Goal: Task Accomplishment & Management: Complete application form

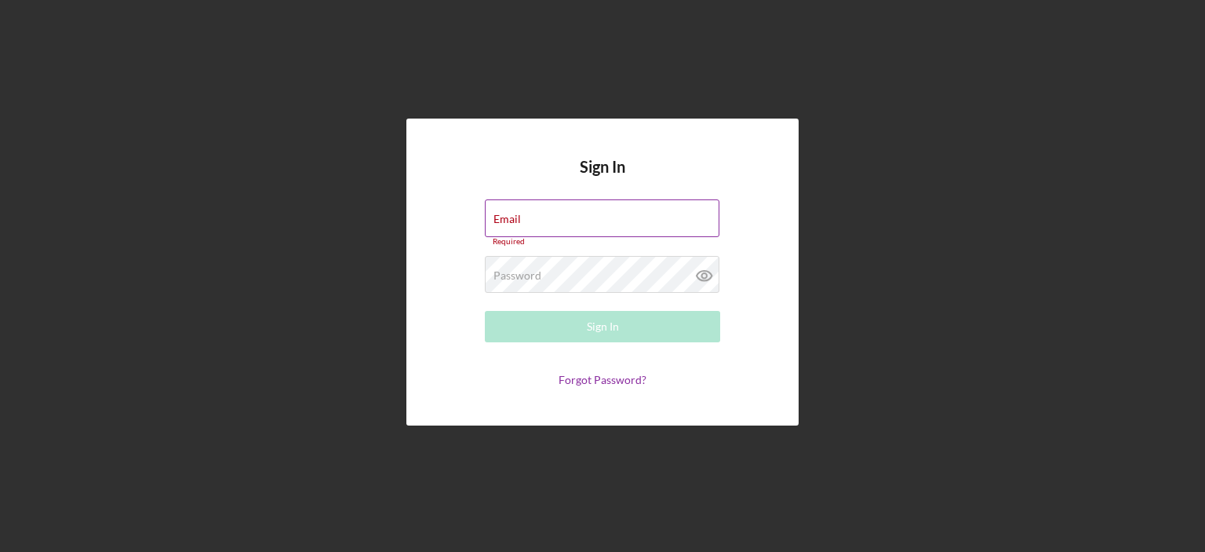
click at [521, 223] on label "Email" at bounding box center [507, 219] width 27 height 13
click at [585, 223] on input "Email" at bounding box center [602, 218] width 235 height 38
click at [585, 225] on input "Email" at bounding box center [602, 218] width 235 height 38
type input "[EMAIL_ADDRESS][DOMAIN_NAME]"
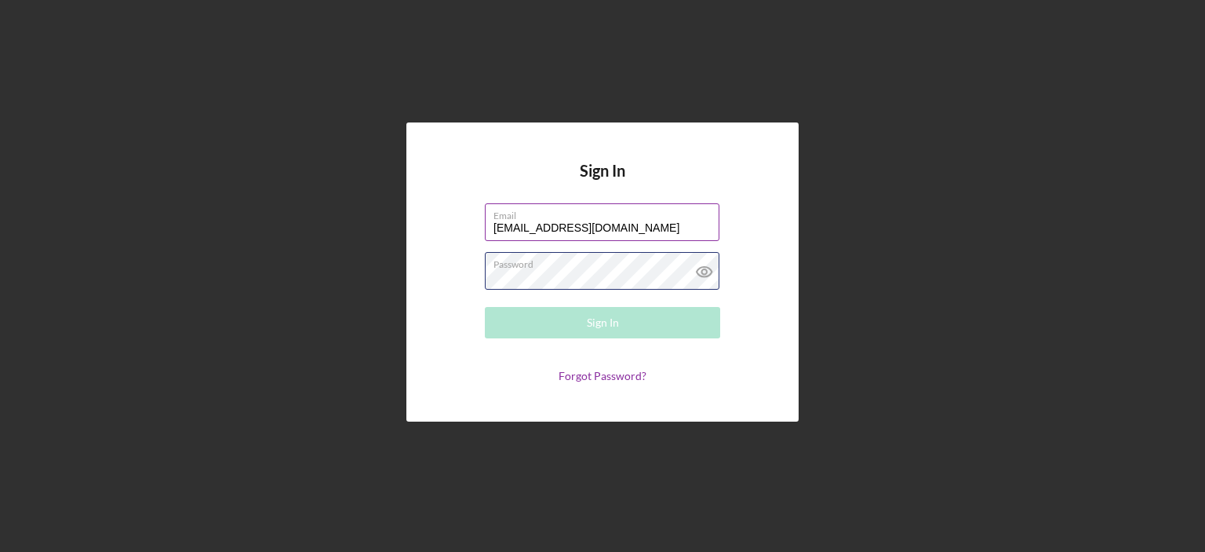
click at [596, 268] on div "Password Required" at bounding box center [602, 271] width 235 height 39
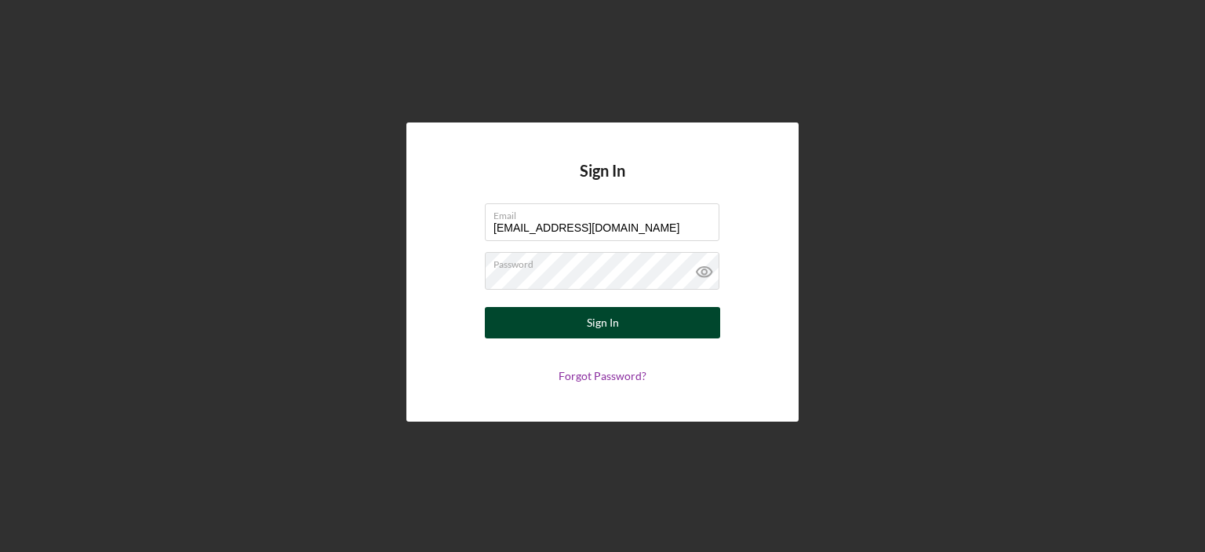
click at [600, 314] on div "Sign In" at bounding box center [603, 322] width 32 height 31
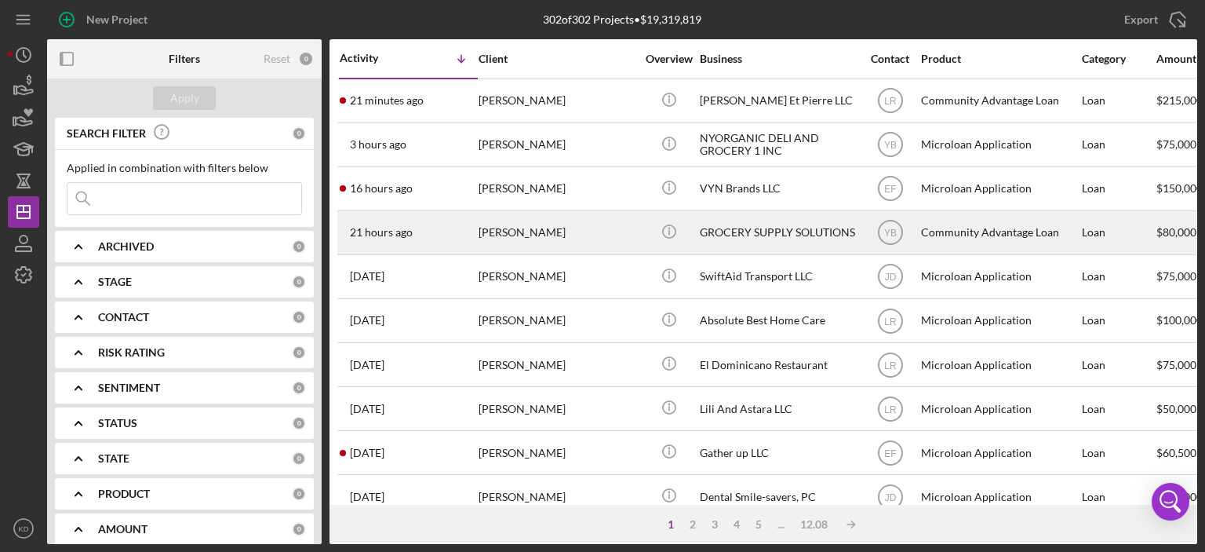
click at [542, 228] on div "[PERSON_NAME]" at bounding box center [557, 233] width 157 height 42
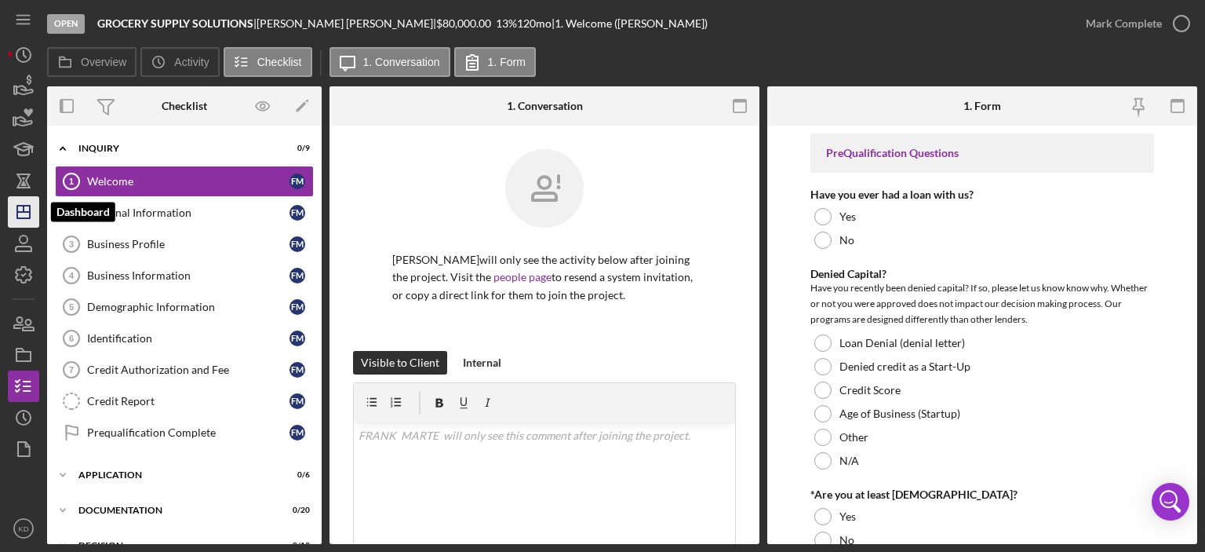
click at [25, 217] on polygon "button" at bounding box center [23, 212] width 13 height 13
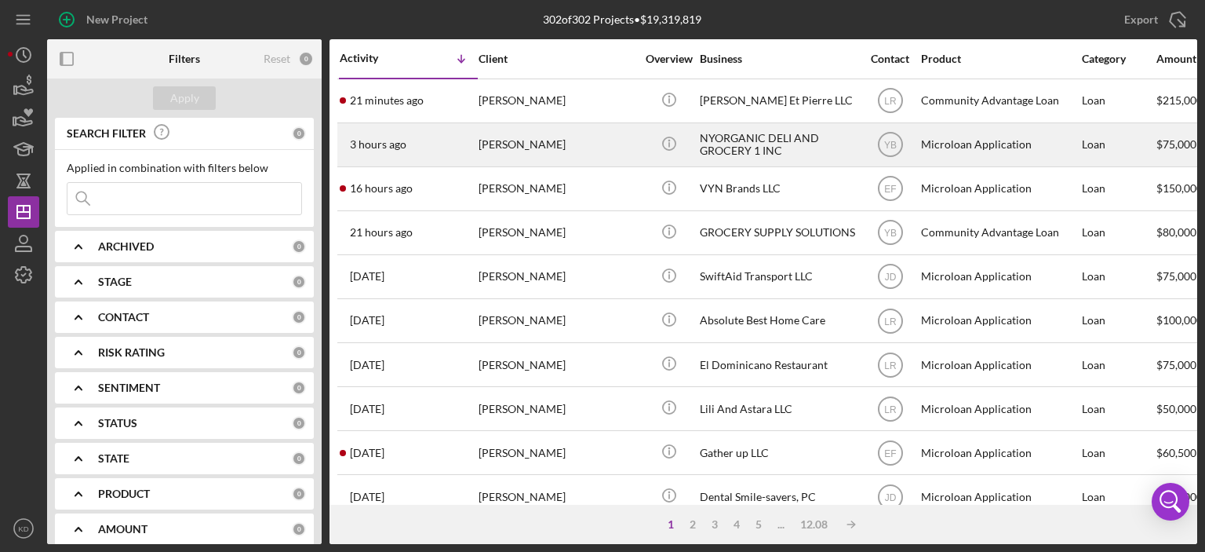
click at [546, 127] on div "[PERSON_NAME]" at bounding box center [557, 145] width 157 height 42
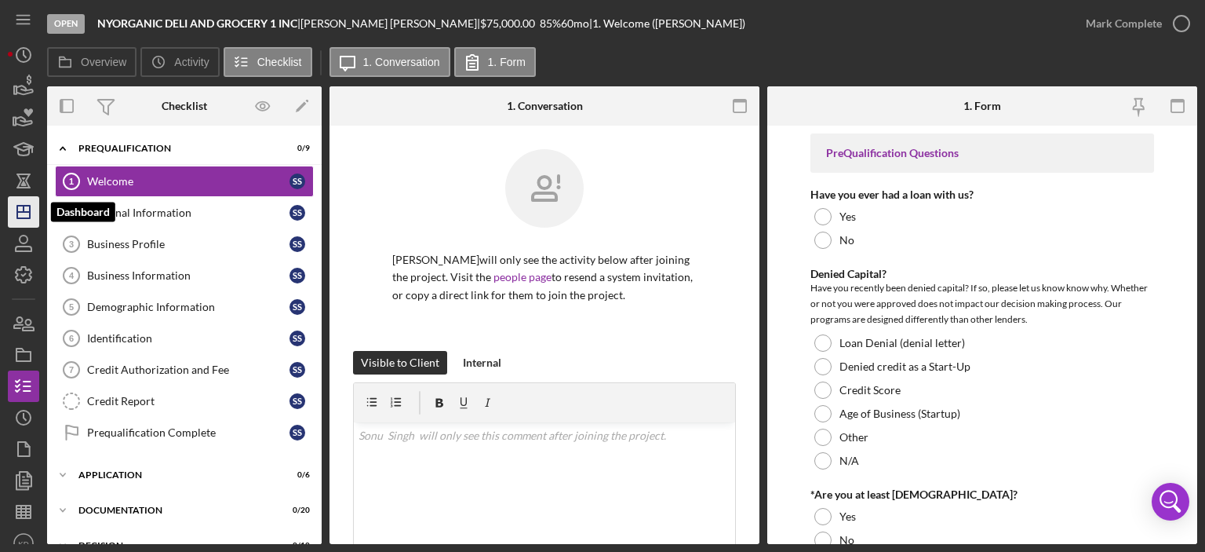
click at [26, 206] on icon "Icon/Dashboard" at bounding box center [23, 211] width 39 height 39
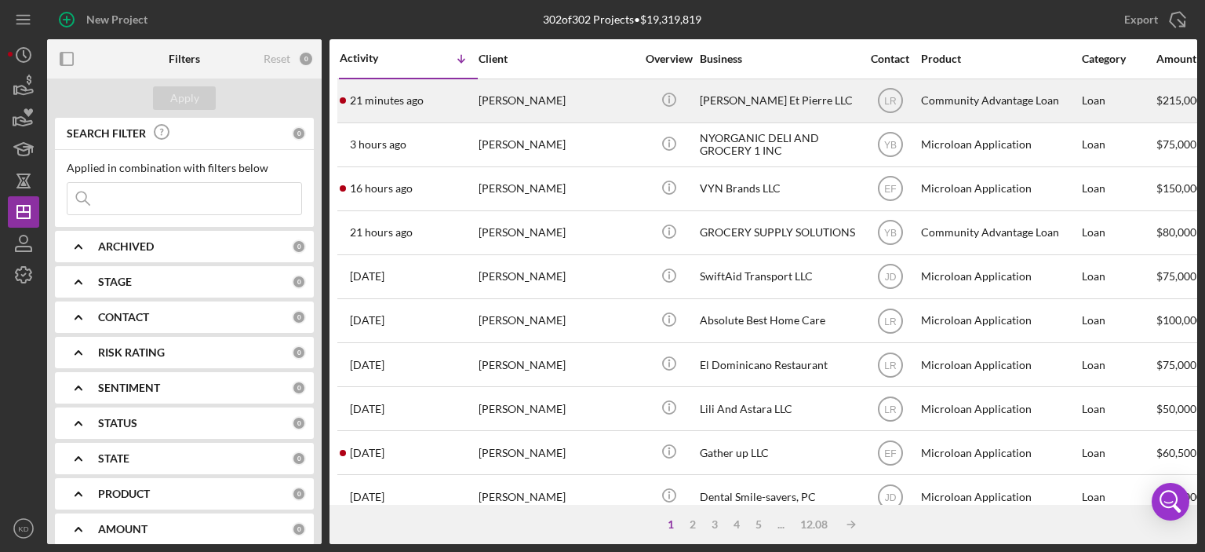
click at [562, 103] on div "[PERSON_NAME]" at bounding box center [557, 101] width 157 height 42
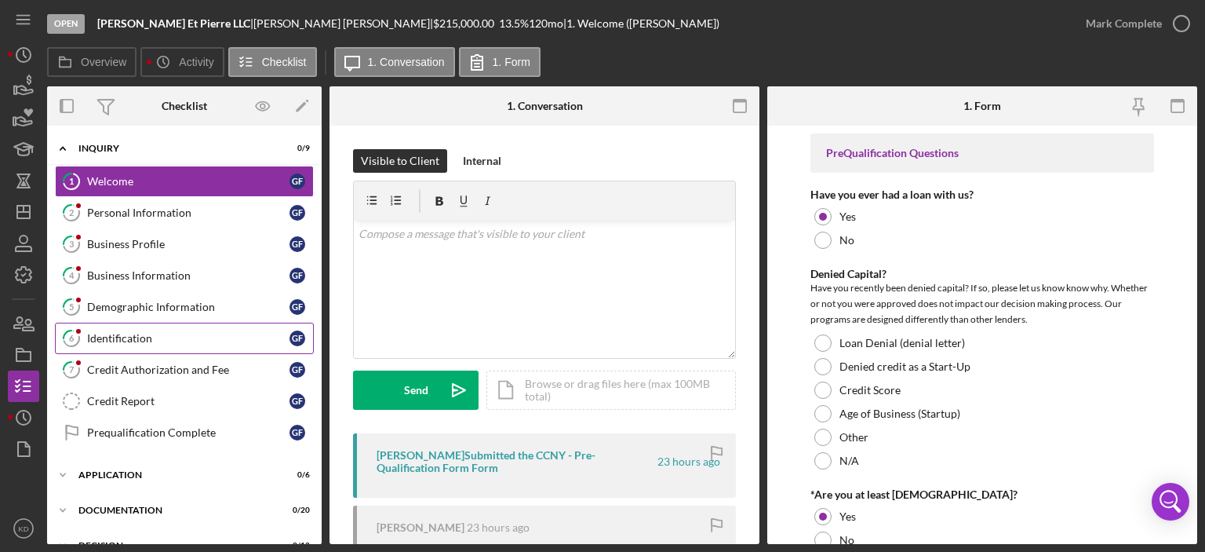
click at [105, 338] on div "Identification" at bounding box center [188, 338] width 202 height 13
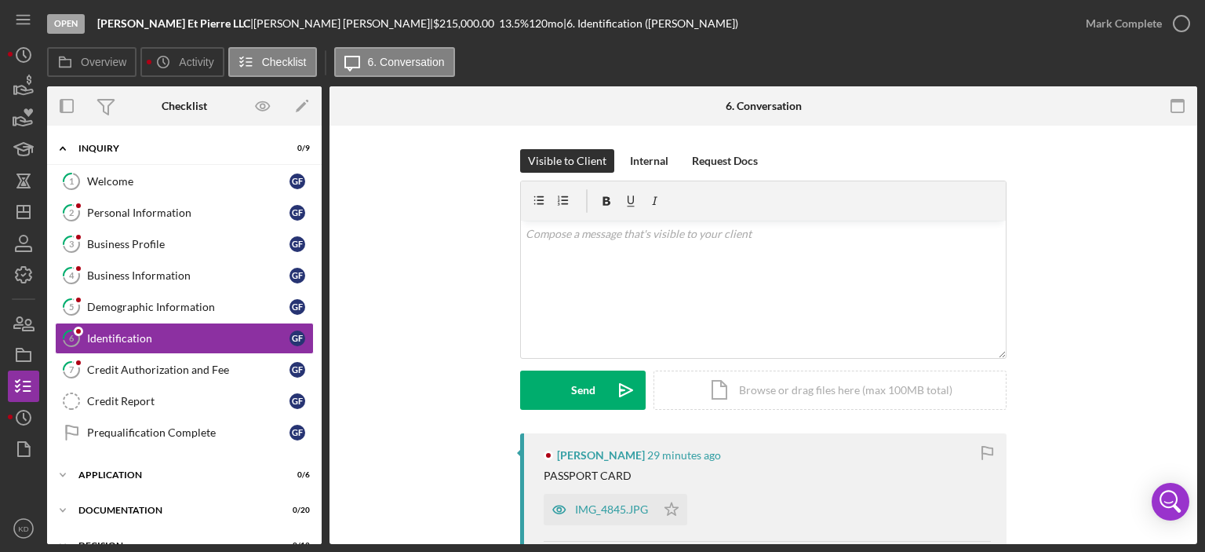
click at [1193, 417] on div "Visible to Client Internal Request Docs v Color teal Color pink Remove color Ad…" at bounding box center [764, 504] width 868 height 757
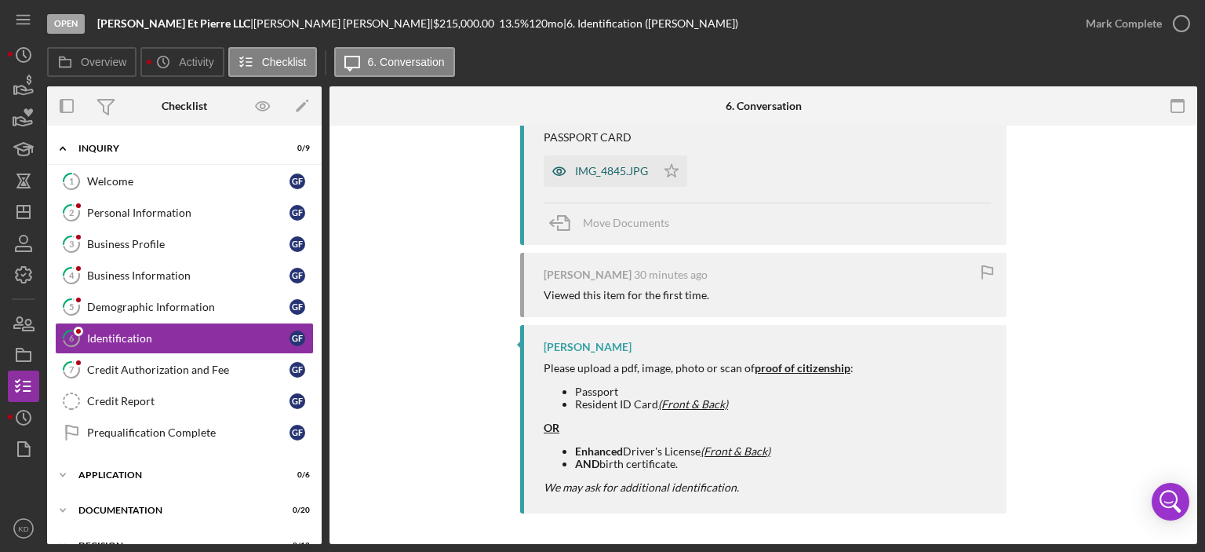
click at [587, 172] on div "IMG_4845.JPG" at bounding box center [611, 171] width 73 height 13
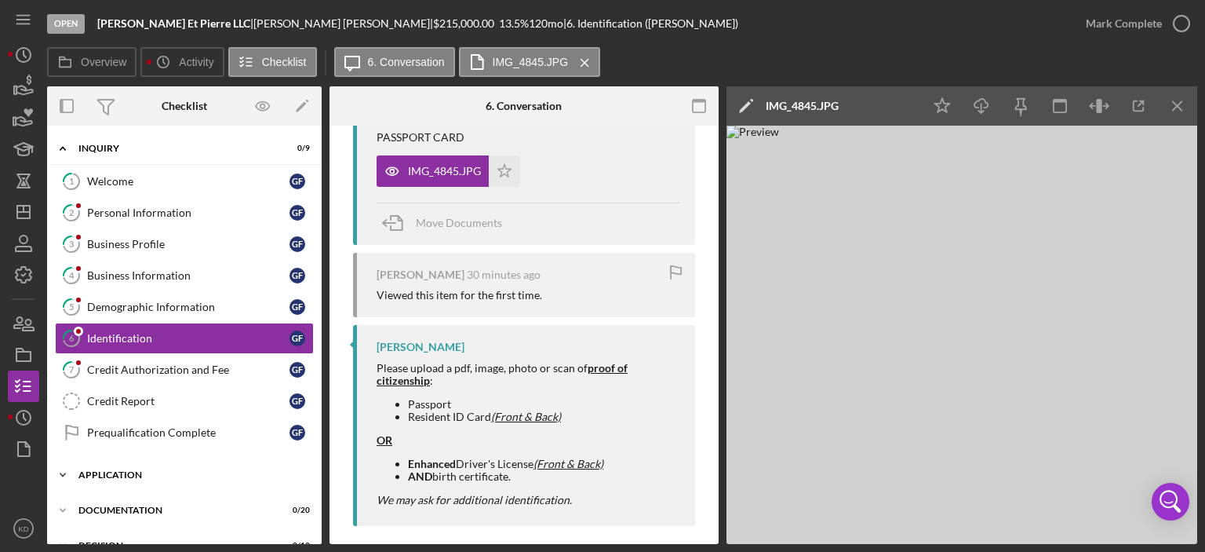
click at [61, 469] on icon "Icon/Expander" at bounding box center [62, 474] width 31 height 31
click at [172, 364] on div "Credit Authorization and Fee" at bounding box center [188, 369] width 202 height 13
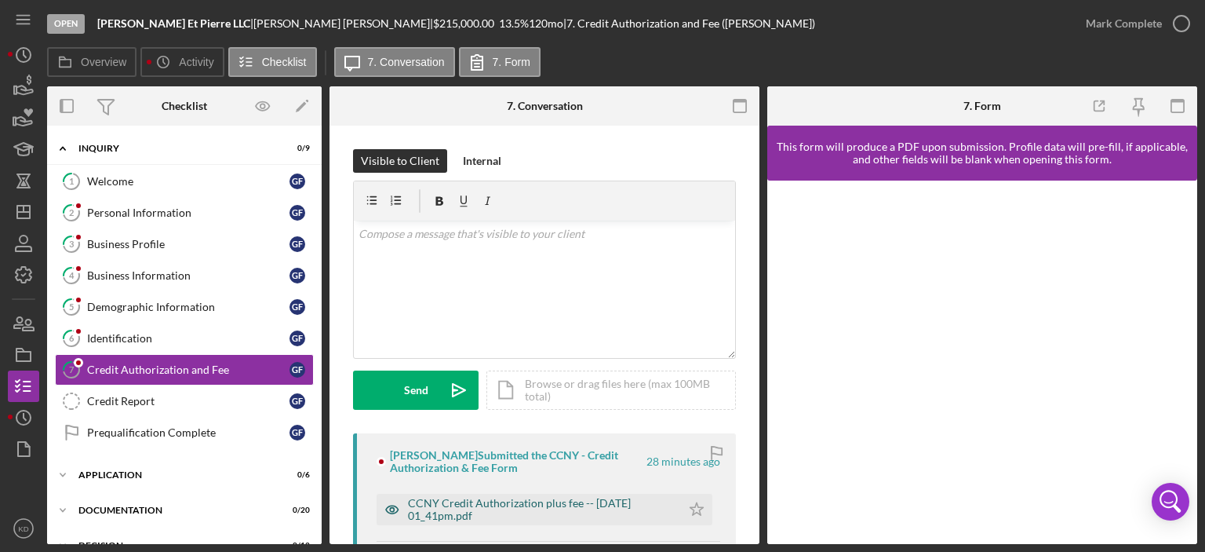
click at [645, 504] on div "CCNY Credit Authorization plus fee -- [DATE] 01_41pm.pdf" at bounding box center [540, 509] width 265 height 25
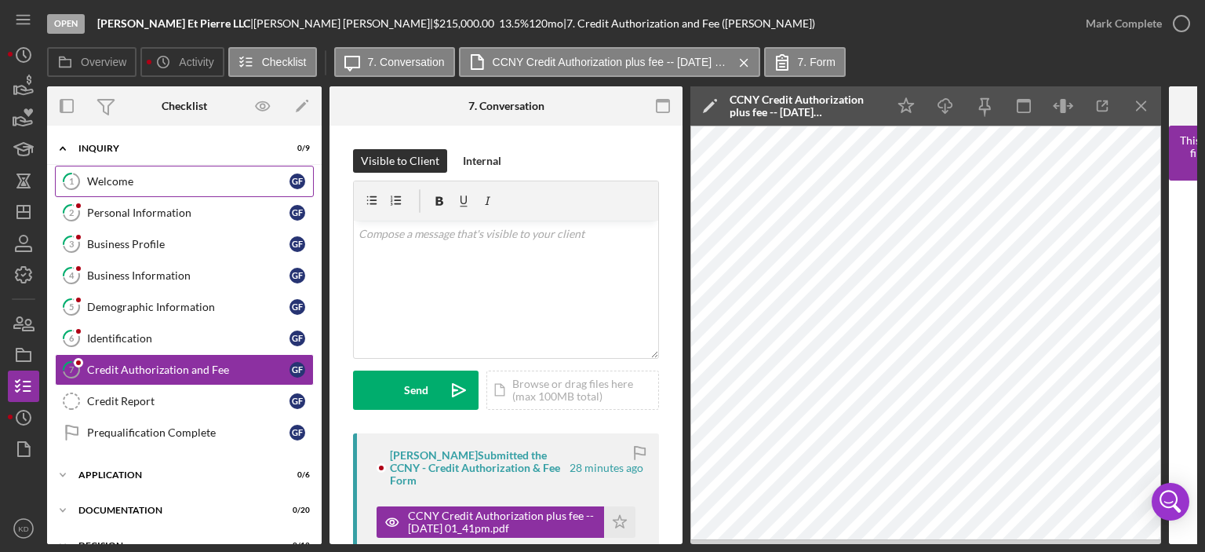
click at [137, 179] on div "Welcome" at bounding box center [188, 181] width 202 height 13
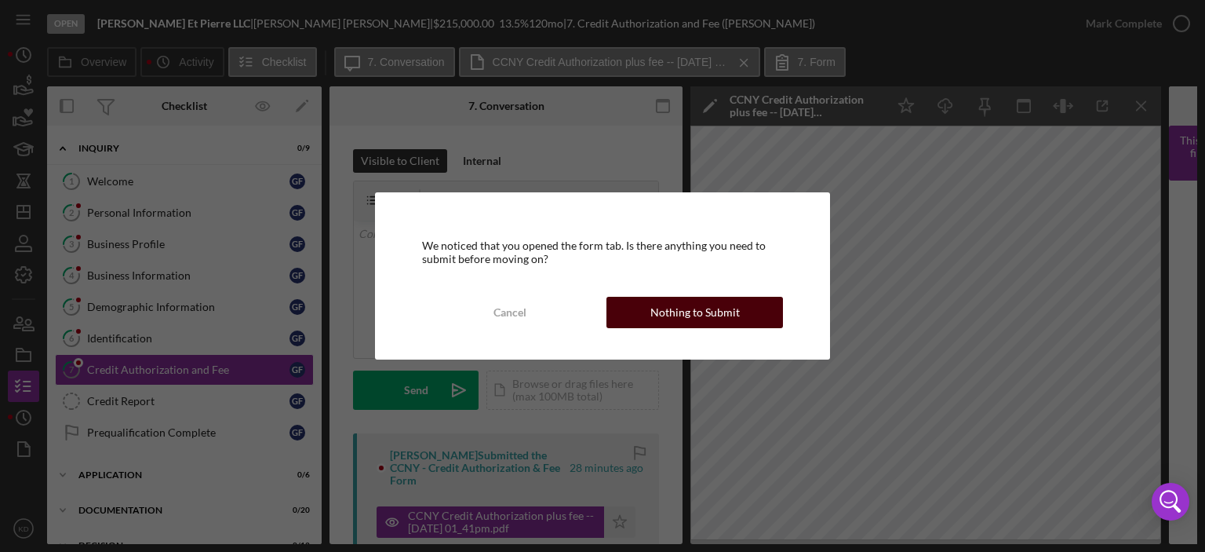
click at [685, 308] on div "Nothing to Submit" at bounding box center [694, 312] width 89 height 31
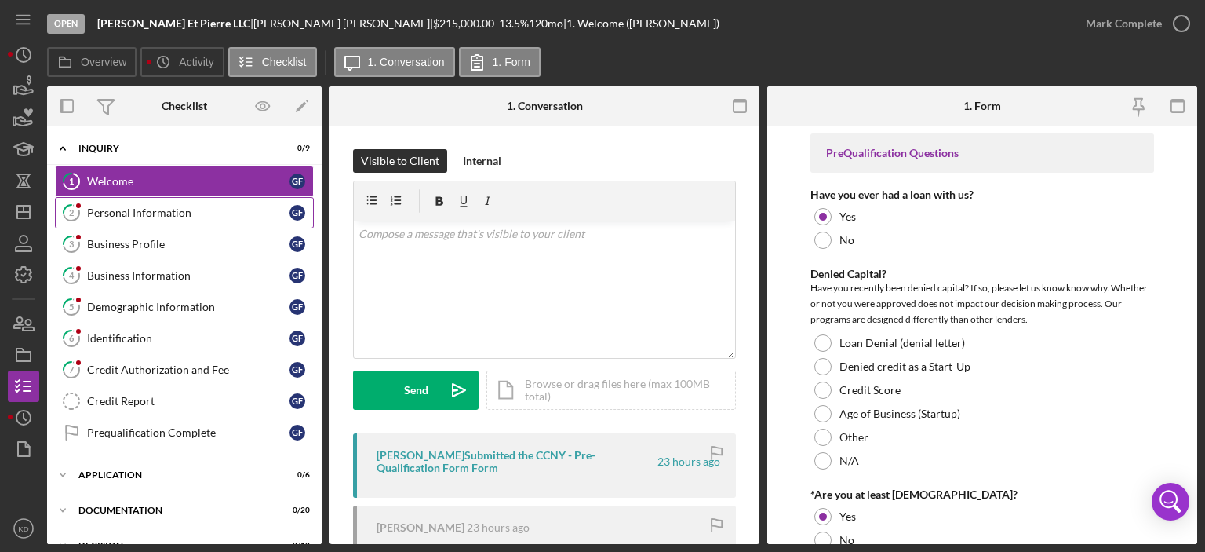
click at [140, 213] on div "Personal Information" at bounding box center [188, 212] width 202 height 13
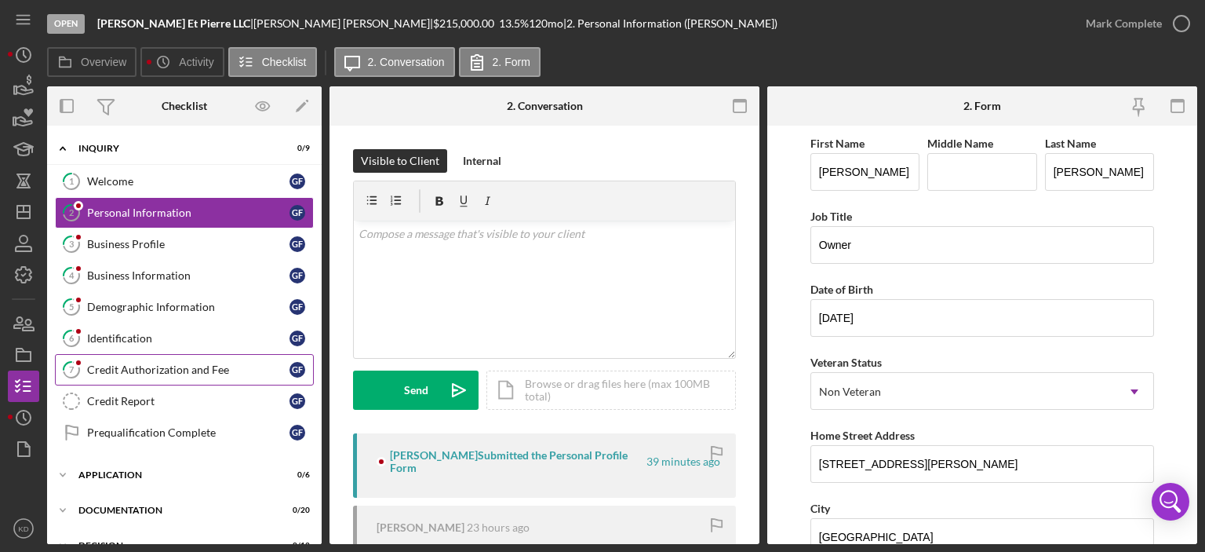
click at [124, 368] on div "Credit Authorization and Fee" at bounding box center [188, 369] width 202 height 13
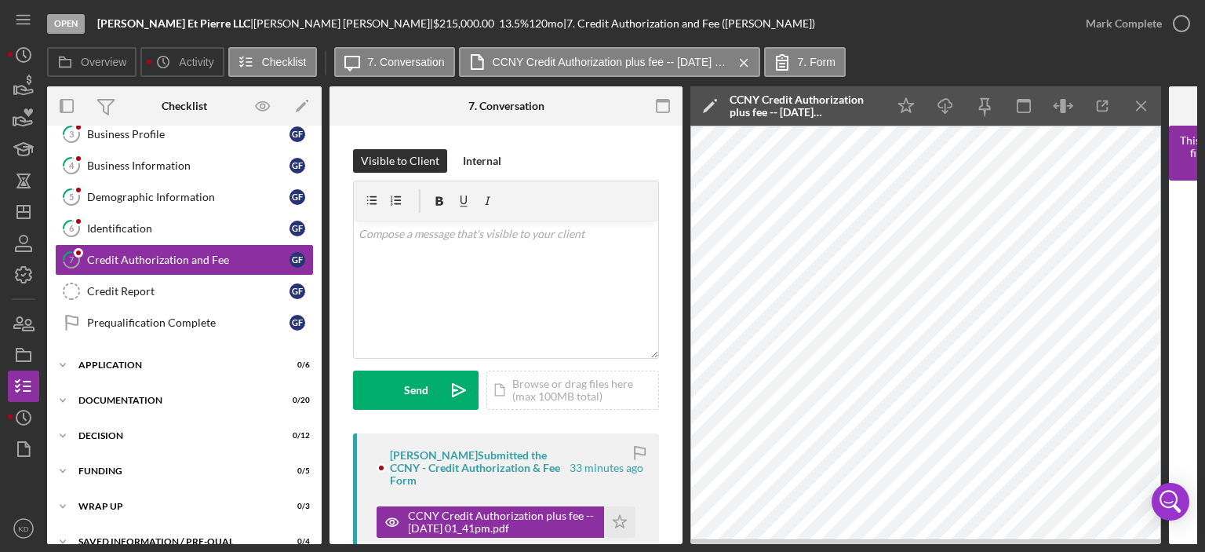
scroll to position [133, 0]
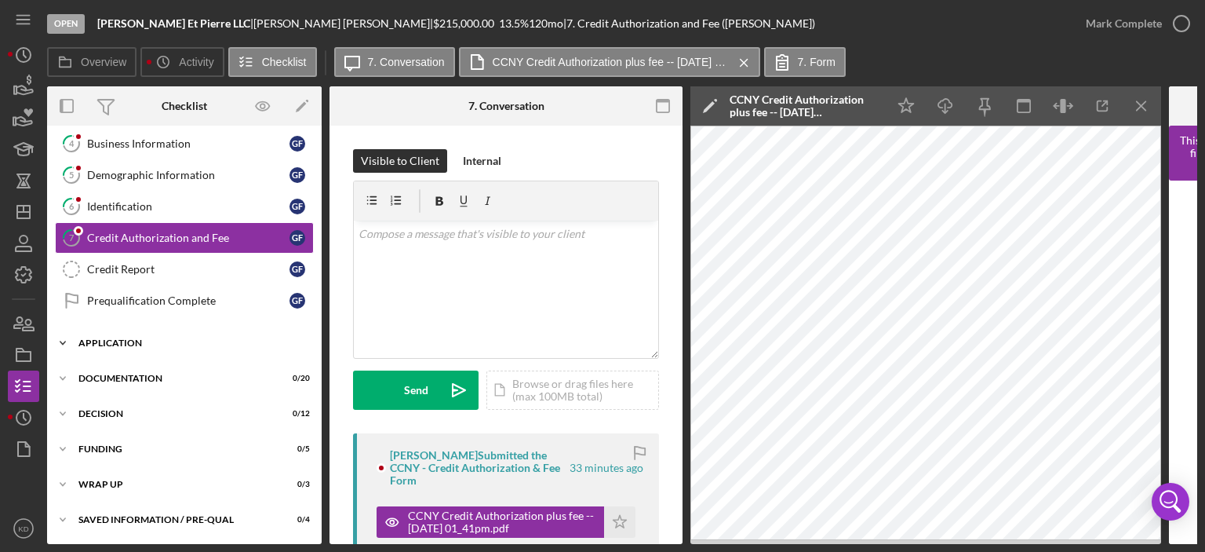
click at [65, 18] on polyline at bounding box center [62, 16] width 5 height 3
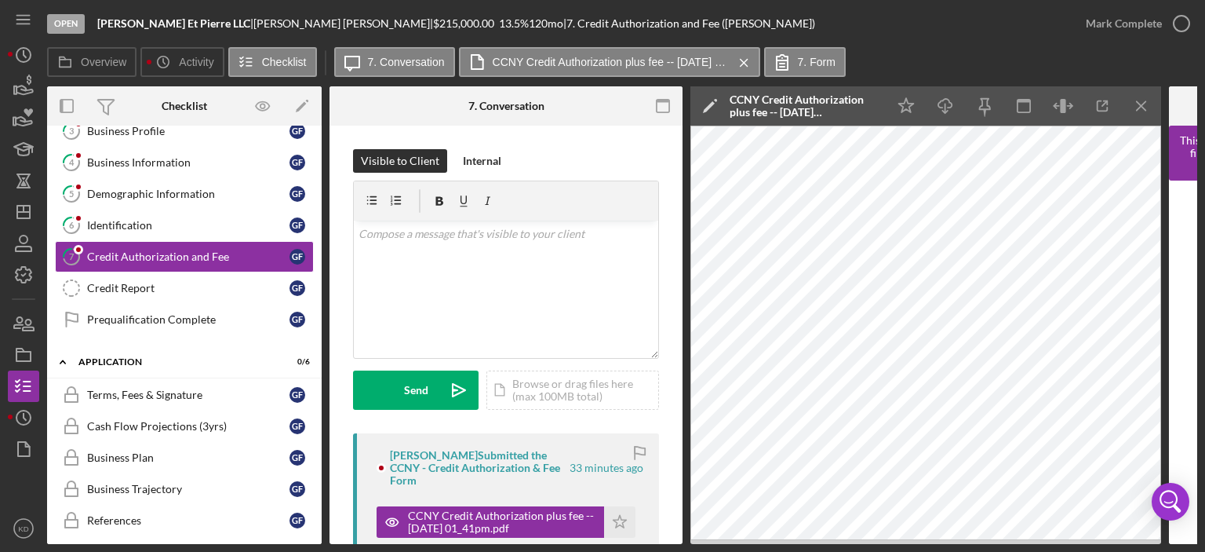
scroll to position [65, 0]
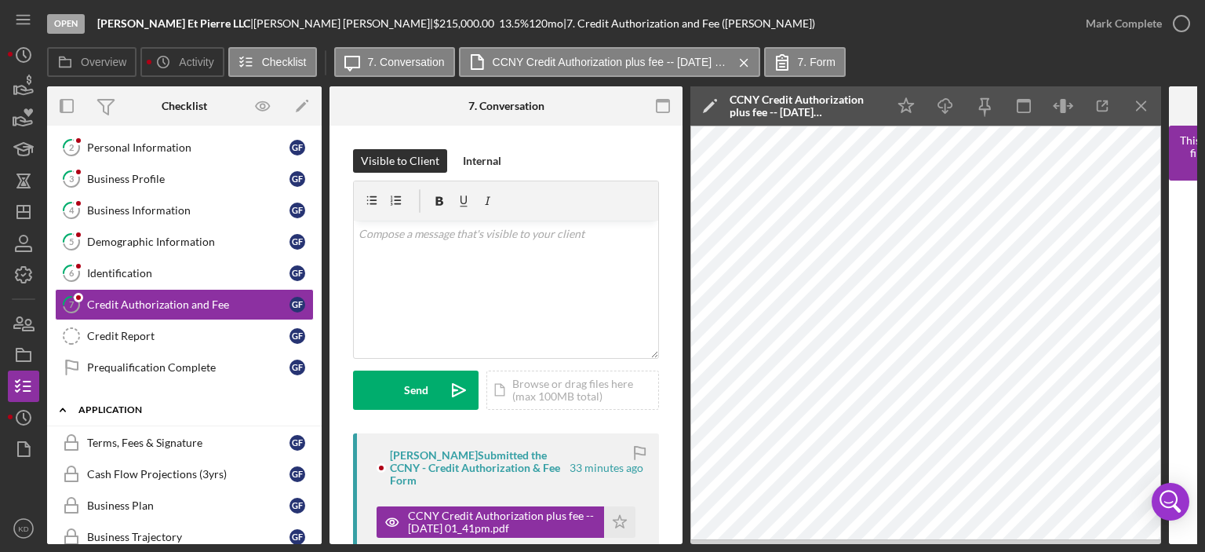
click at [63, 404] on icon "Icon/Expander" at bounding box center [62, 409] width 31 height 31
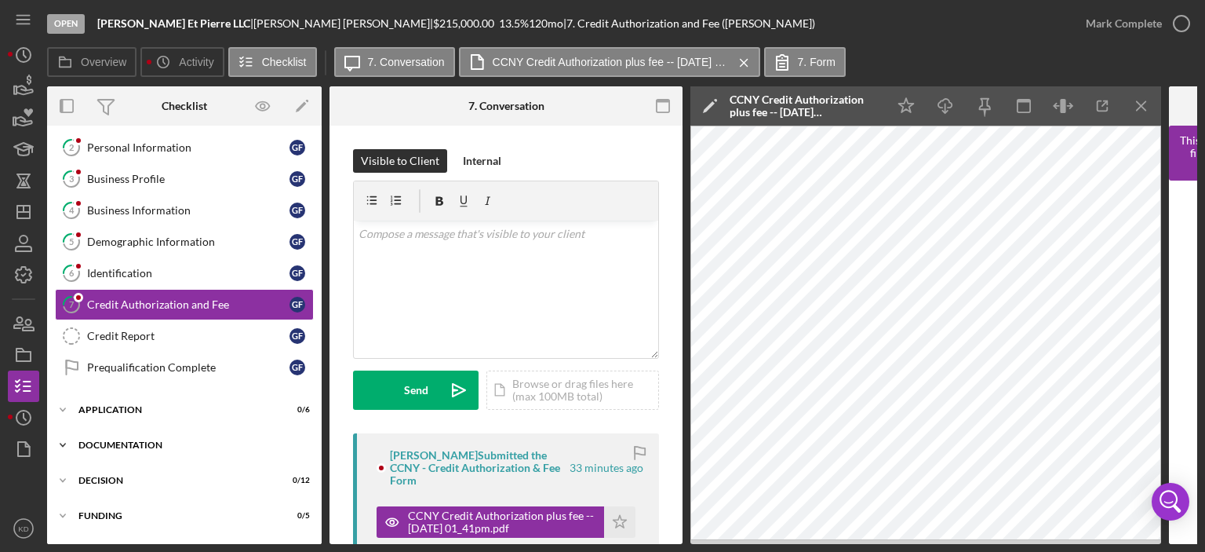
click at [65, 439] on icon "Icon/Expander" at bounding box center [62, 444] width 31 height 31
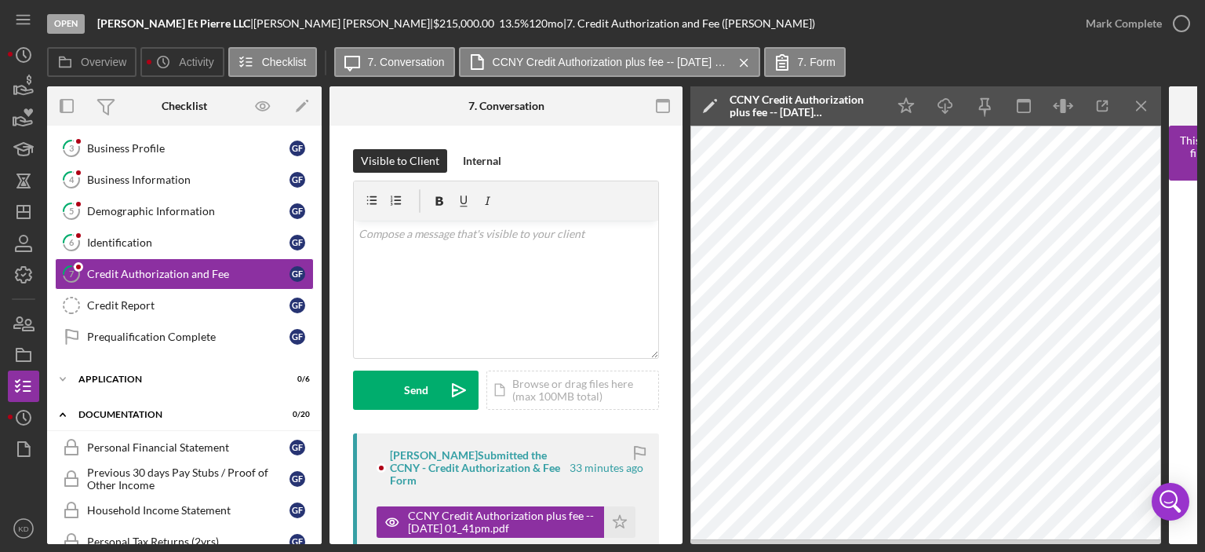
scroll to position [2, 0]
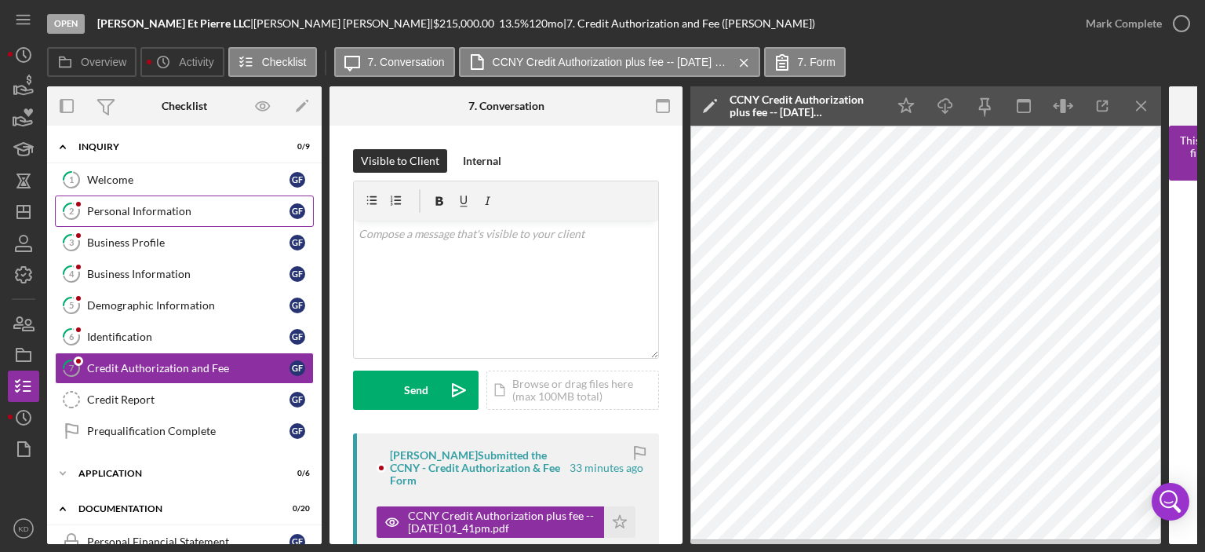
click at [149, 210] on div "Personal Information" at bounding box center [188, 211] width 202 height 13
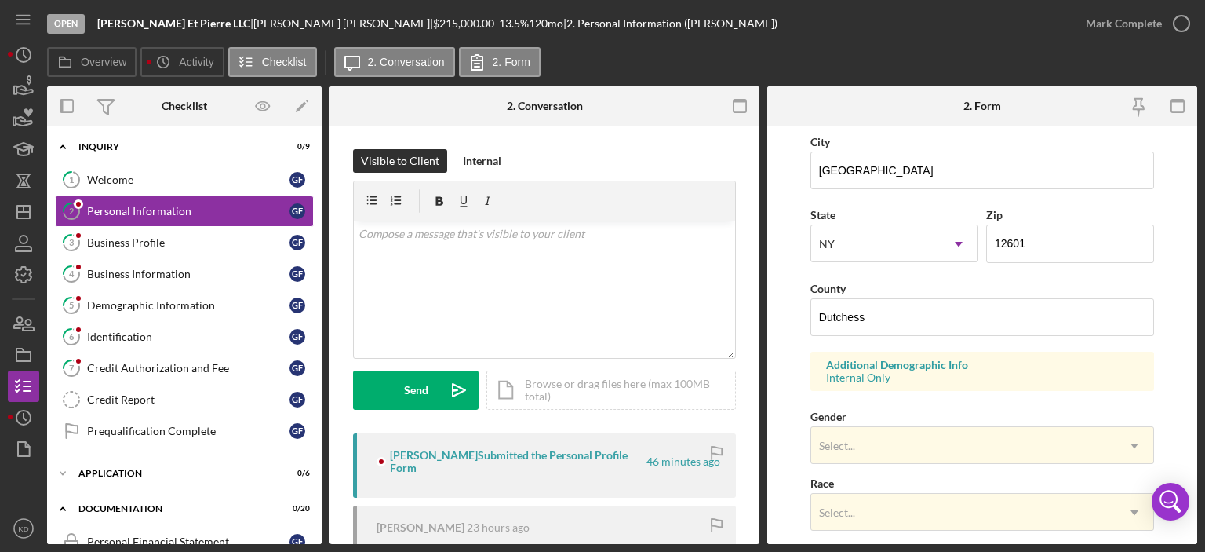
scroll to position [626, 0]
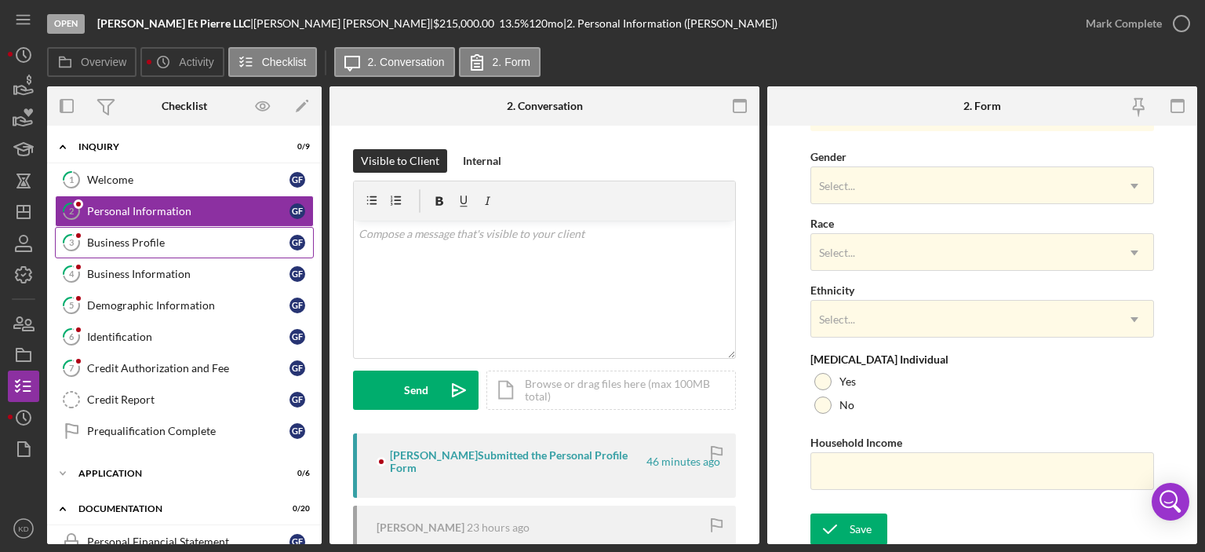
click at [111, 238] on div "Business Profile" at bounding box center [188, 242] width 202 height 13
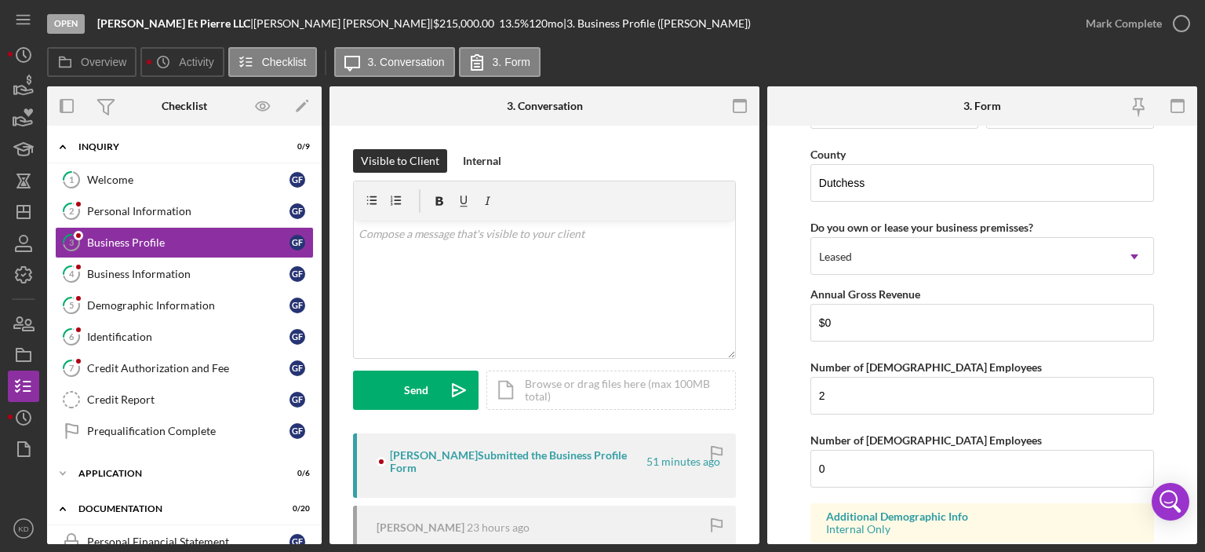
scroll to position [1518, 0]
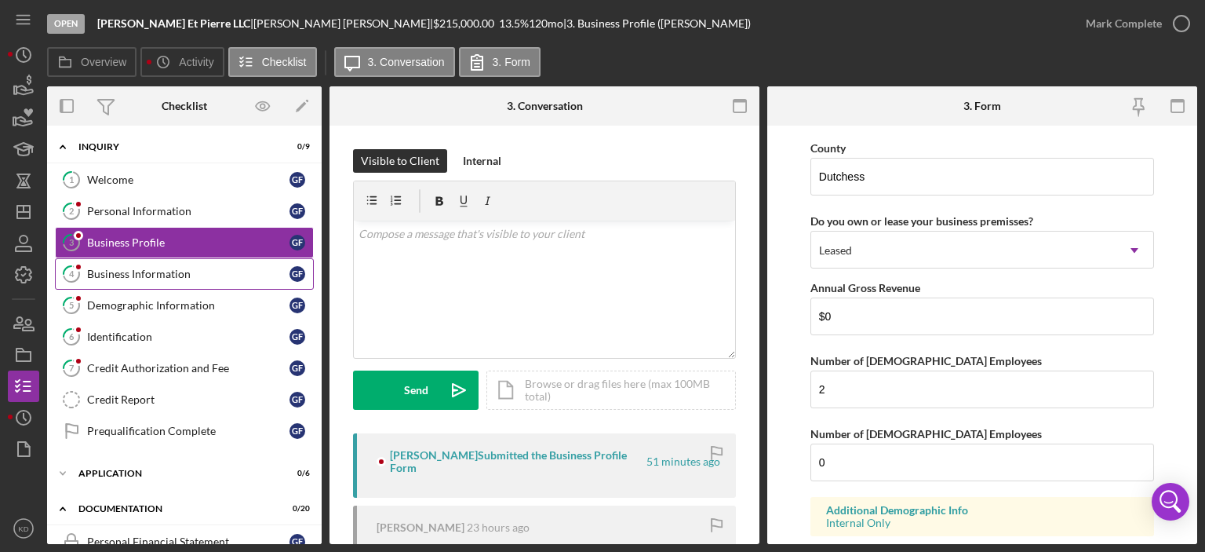
click at [128, 271] on div "Business Information" at bounding box center [188, 274] width 202 height 13
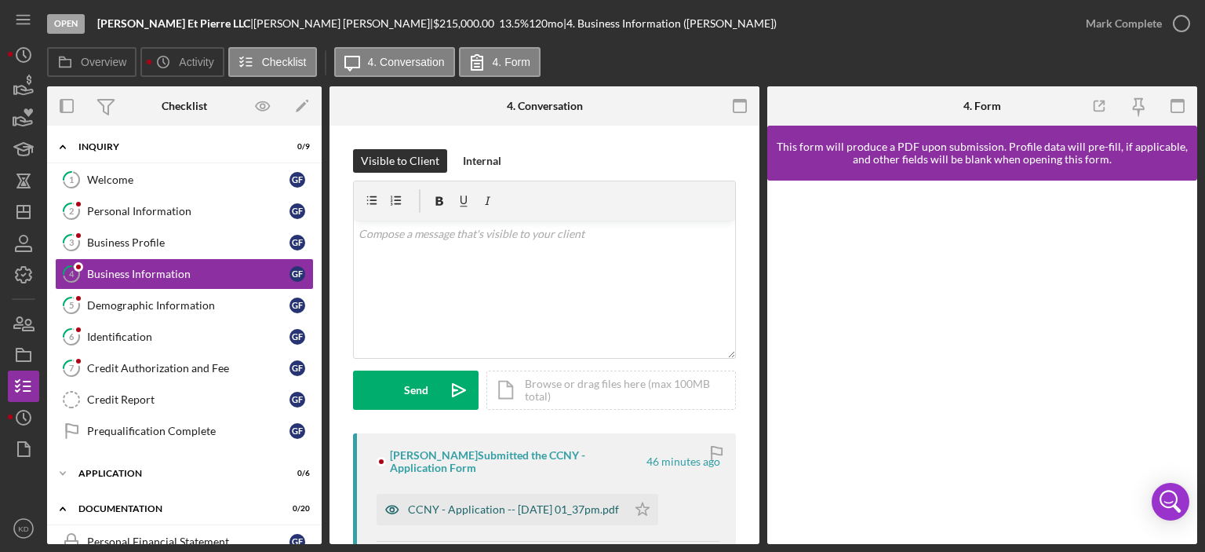
click at [559, 507] on div "CCNY - Application -- [DATE] 01_37pm.pdf" at bounding box center [513, 509] width 211 height 13
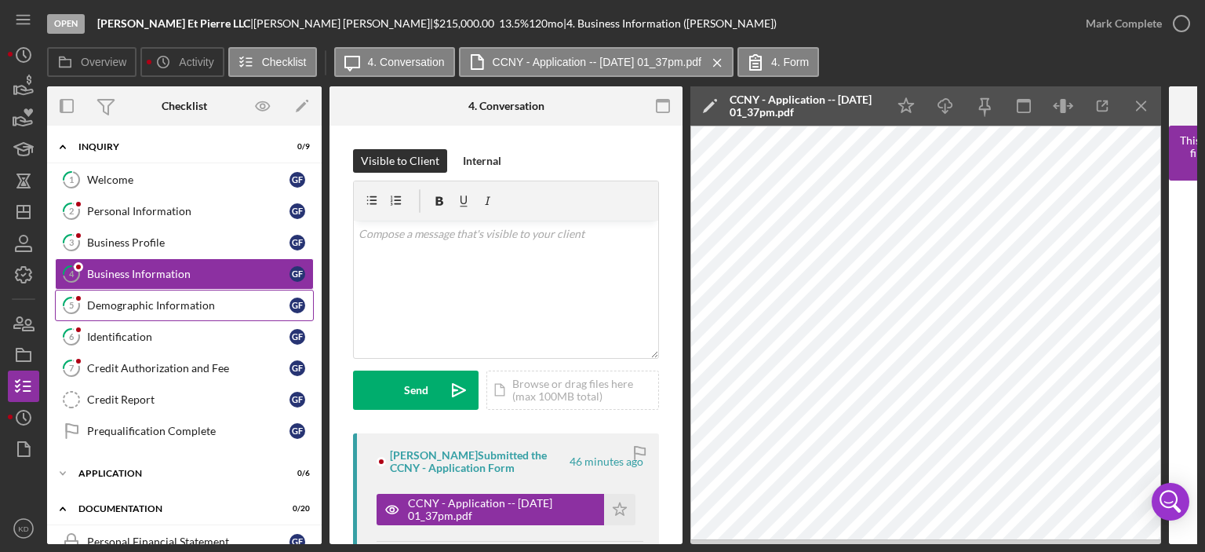
click at [153, 301] on div "Demographic Information" at bounding box center [188, 305] width 202 height 13
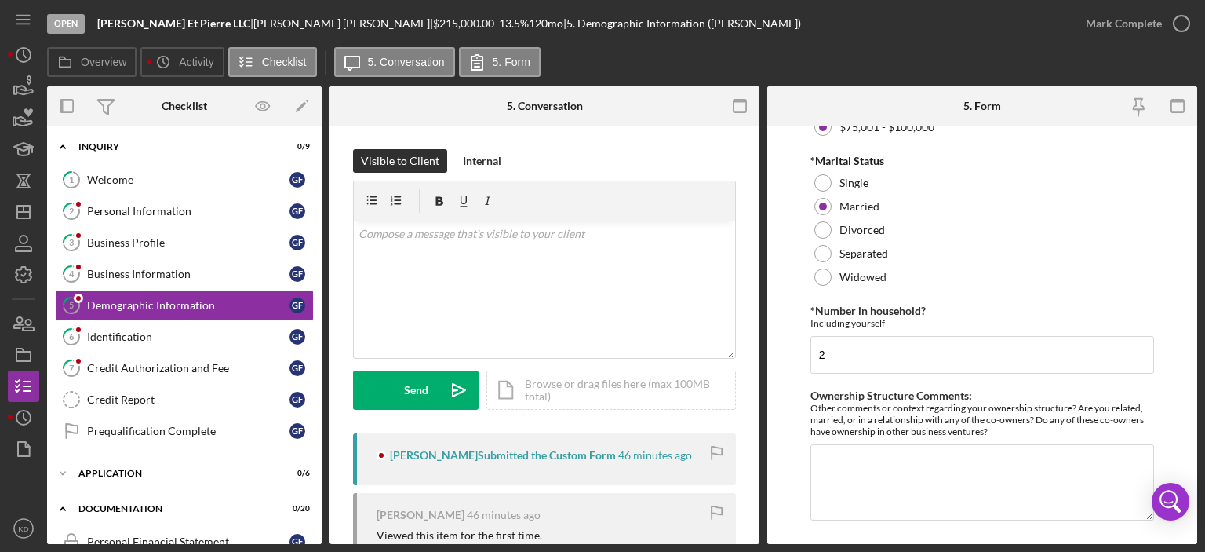
scroll to position [765, 0]
click at [226, 356] on link "7 Credit Authorization and Fee G F" at bounding box center [184, 367] width 259 height 31
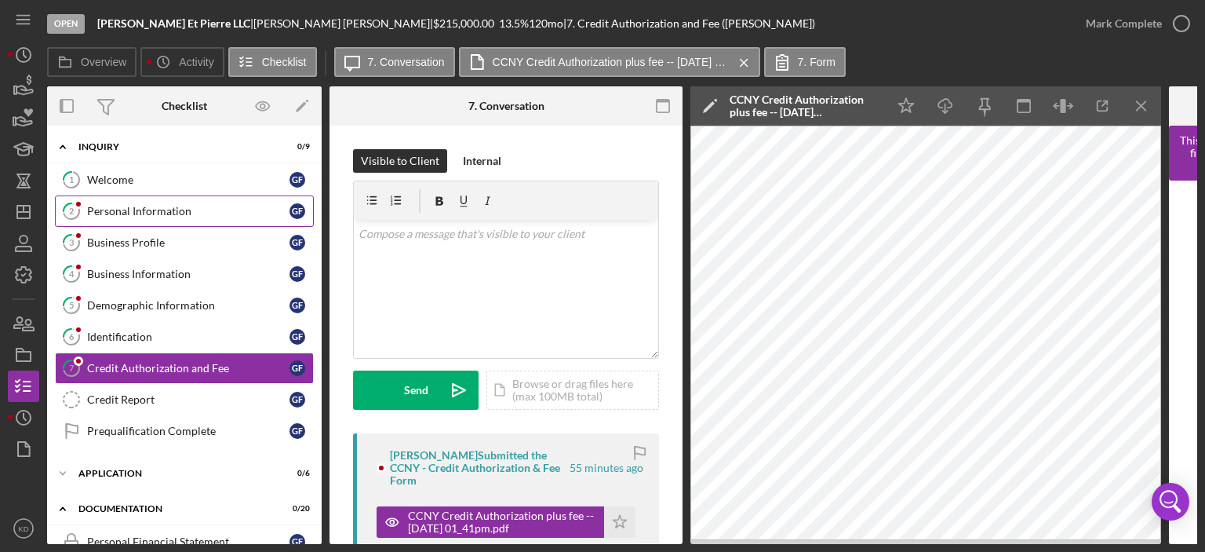
click at [148, 213] on div "Personal Information" at bounding box center [188, 211] width 202 height 13
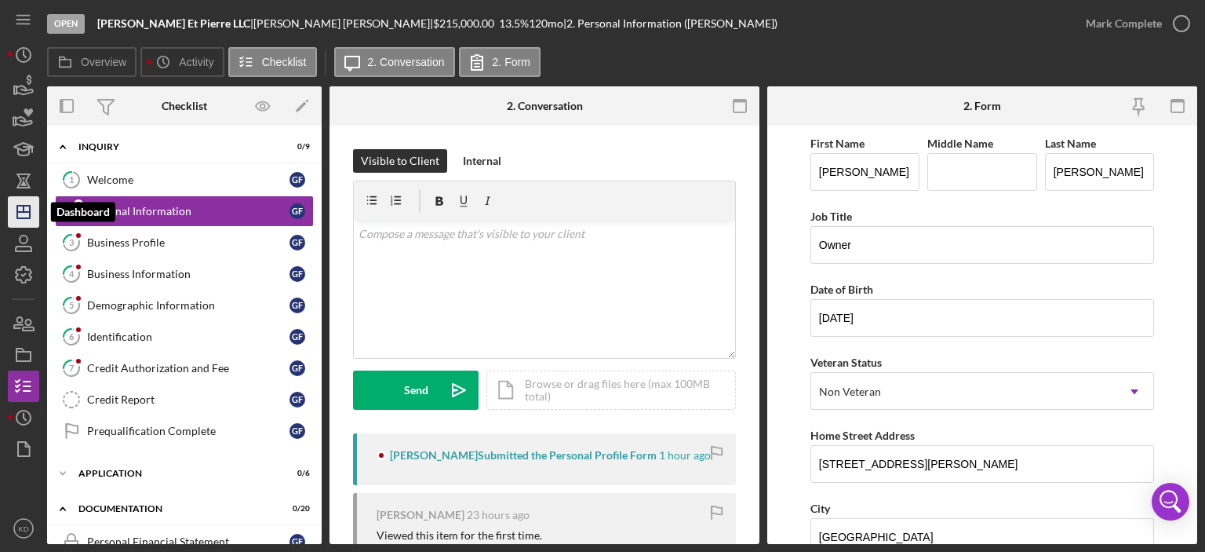
click at [25, 204] on icon "Icon/Dashboard" at bounding box center [23, 211] width 39 height 39
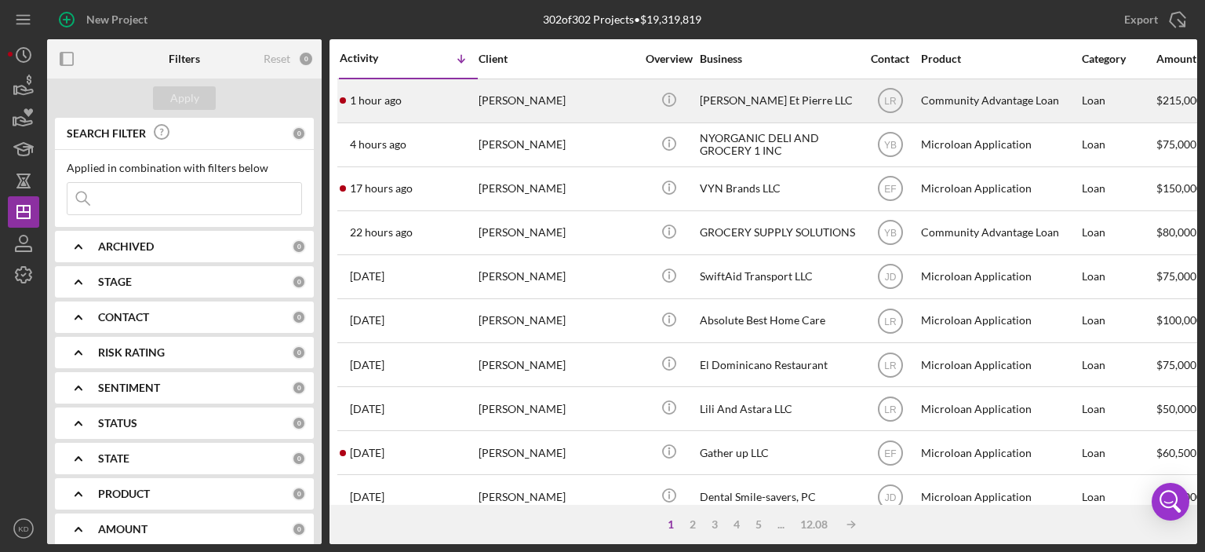
click at [708, 98] on div "[PERSON_NAME] Et Pierre LLC" at bounding box center [778, 101] width 157 height 42
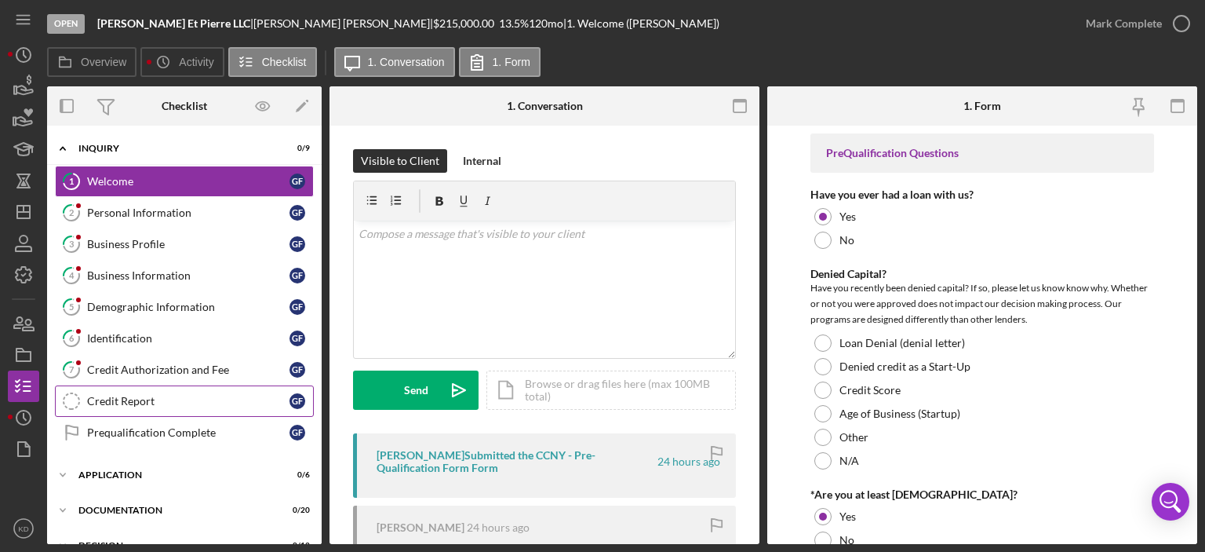
click at [114, 397] on div "Credit Report" at bounding box center [188, 401] width 202 height 13
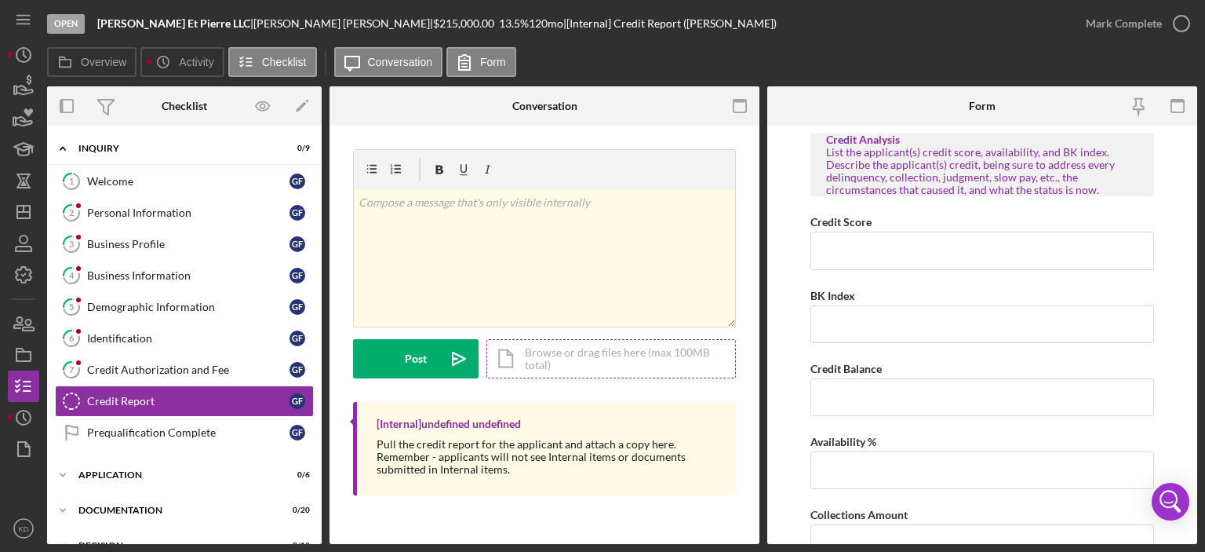
click at [592, 355] on div "Icon/Document Browse or drag files here (max 100MB total) Tap to choose files o…" at bounding box center [611, 358] width 250 height 39
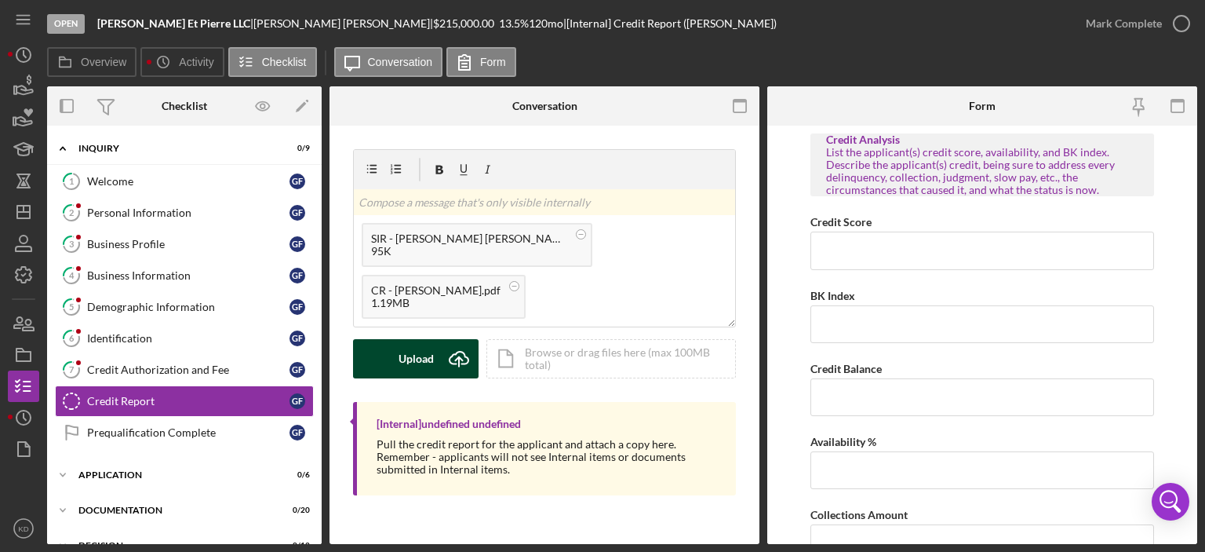
click at [399, 363] on div "Upload" at bounding box center [416, 358] width 35 height 39
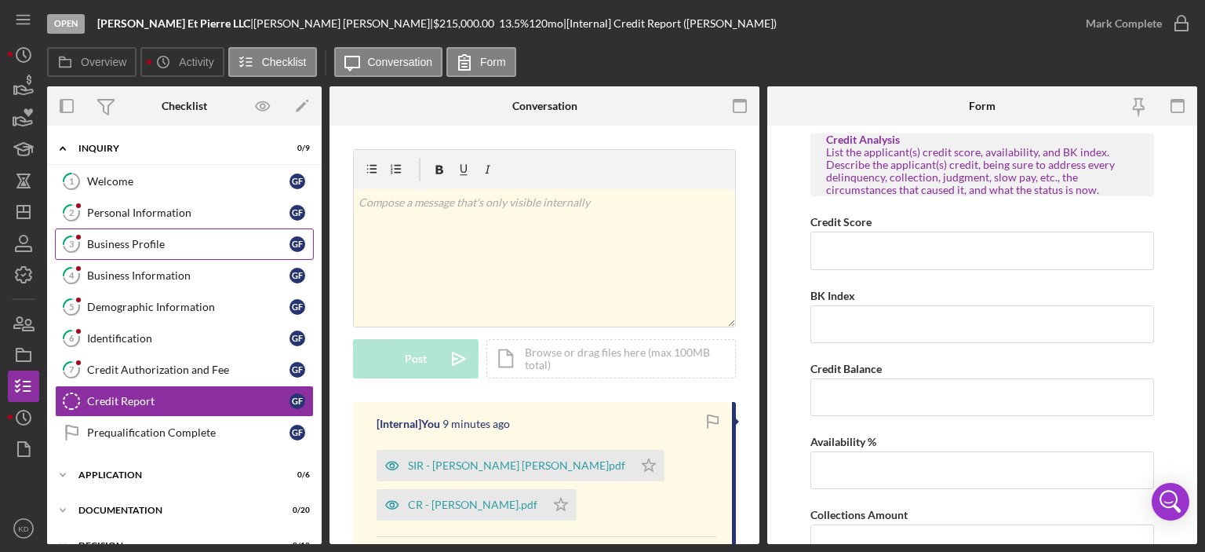
click at [116, 243] on div "Business Profile" at bounding box center [188, 244] width 202 height 13
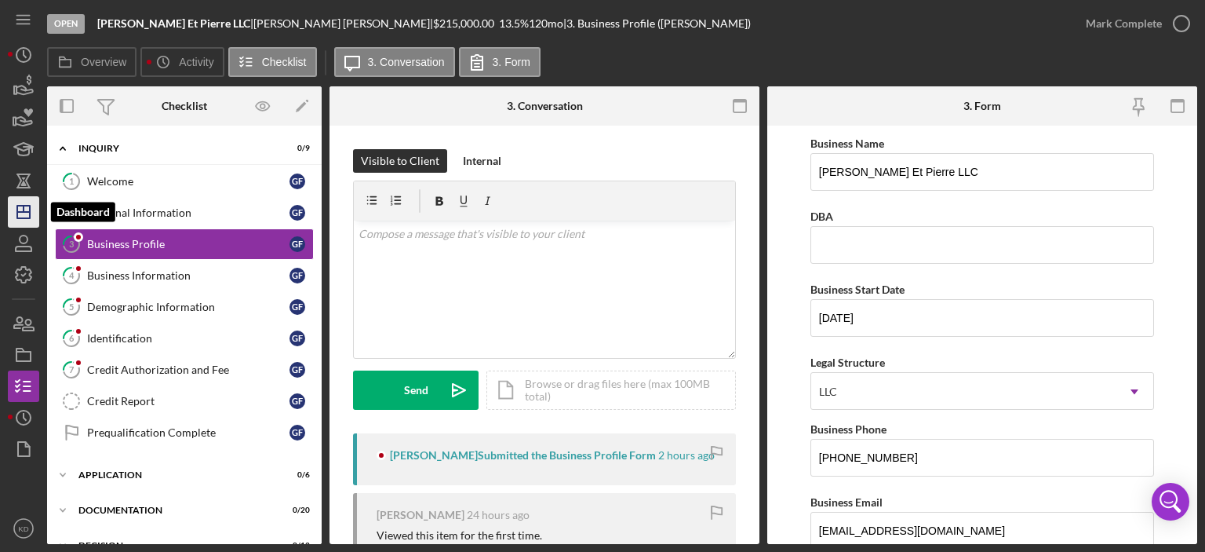
click at [14, 200] on icon "Icon/Dashboard" at bounding box center [23, 211] width 39 height 39
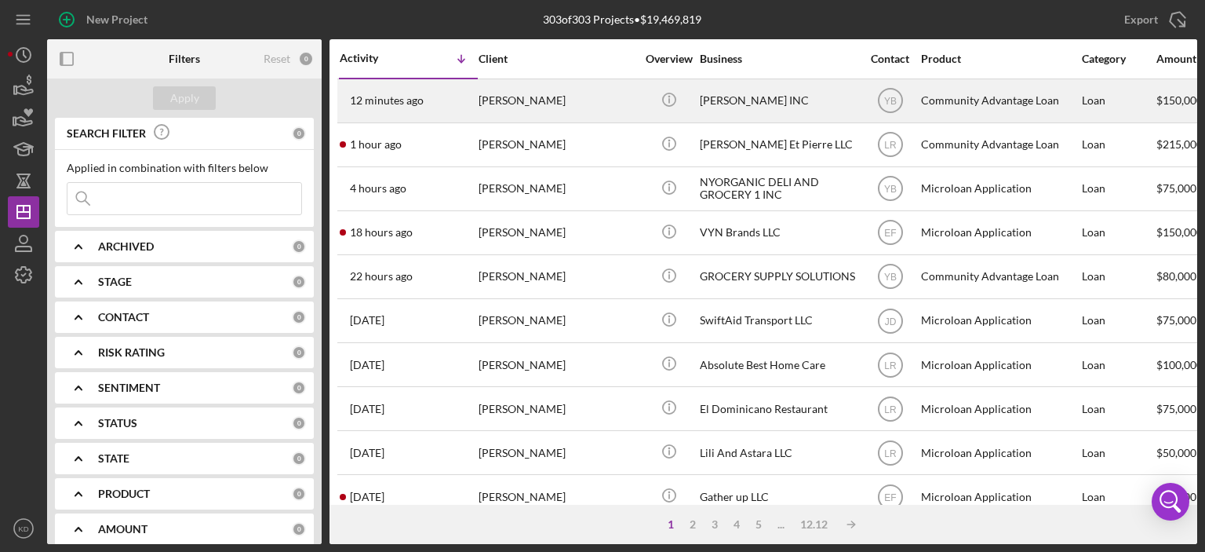
click at [499, 100] on div "[PERSON_NAME]" at bounding box center [557, 101] width 157 height 42
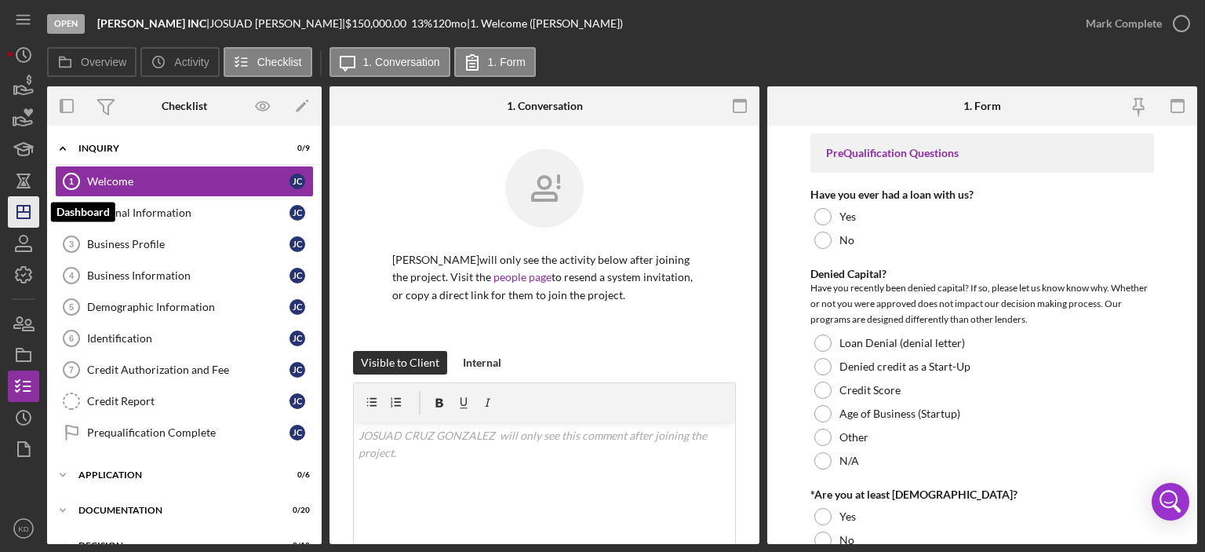
click at [31, 216] on icon "Icon/Dashboard" at bounding box center [23, 211] width 39 height 39
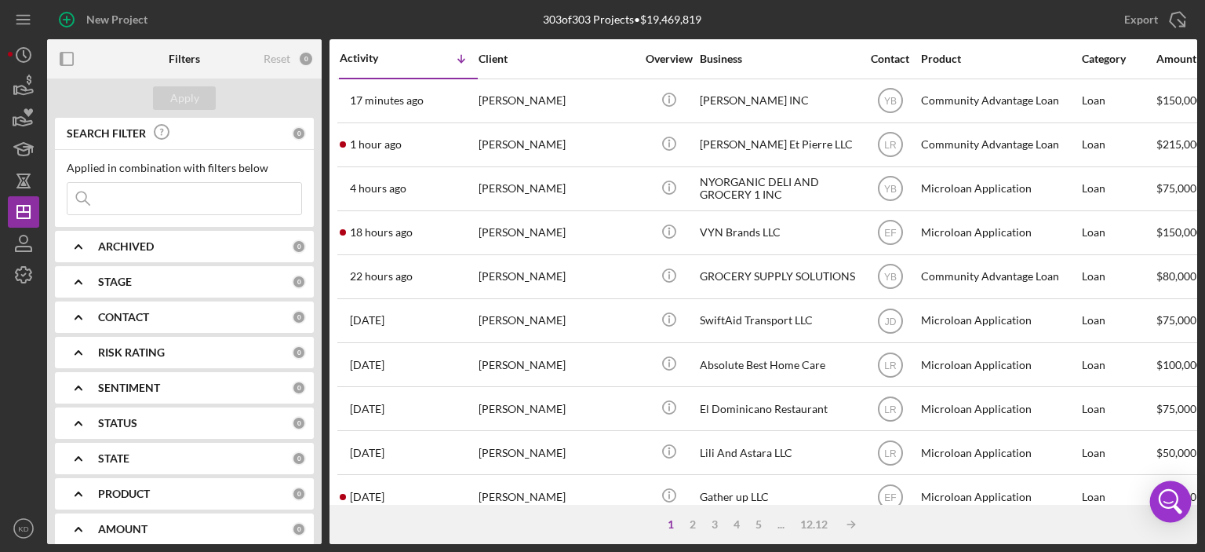
click at [1190, 481] on body "New Project 303 of 303 Projects • $19,469,819 Export Icon/Export Filters Reset …" at bounding box center [602, 276] width 1205 height 552
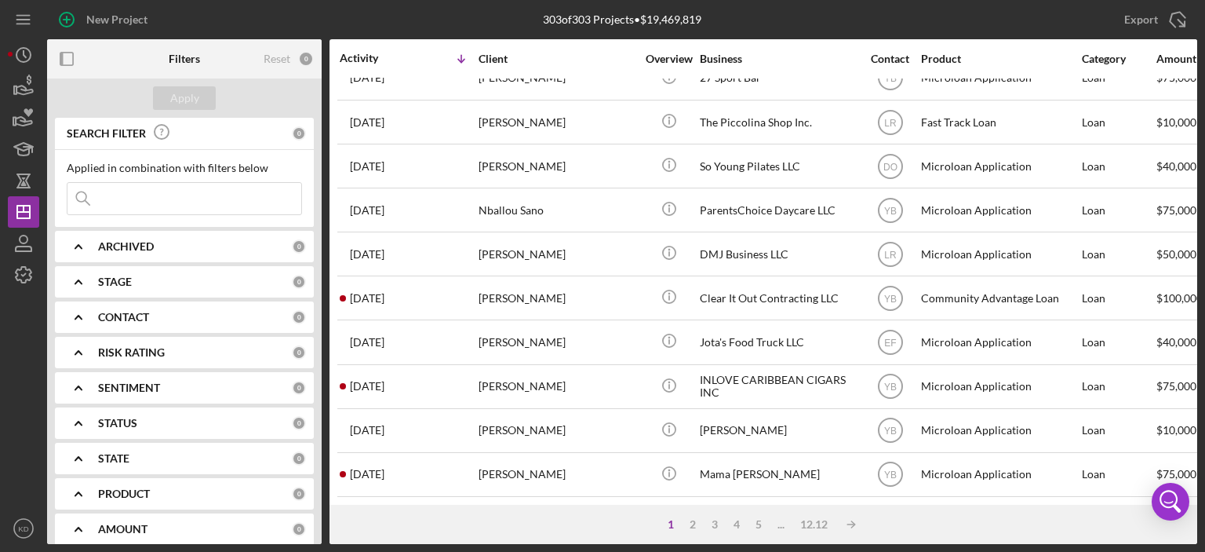
scroll to position [694, 0]
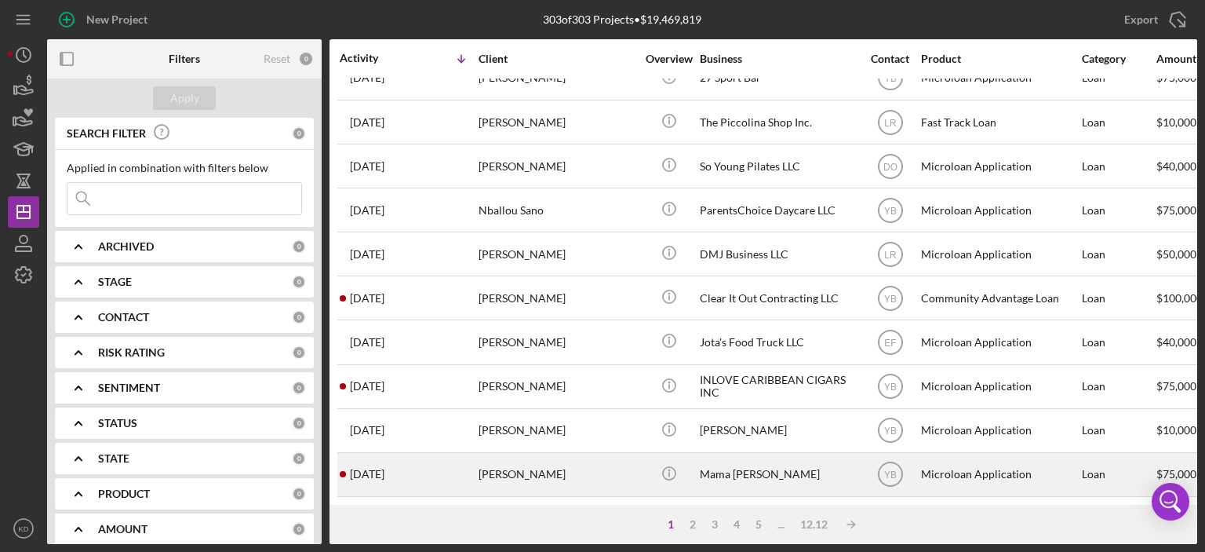
click at [710, 464] on div "Mama [PERSON_NAME]" at bounding box center [778, 475] width 157 height 42
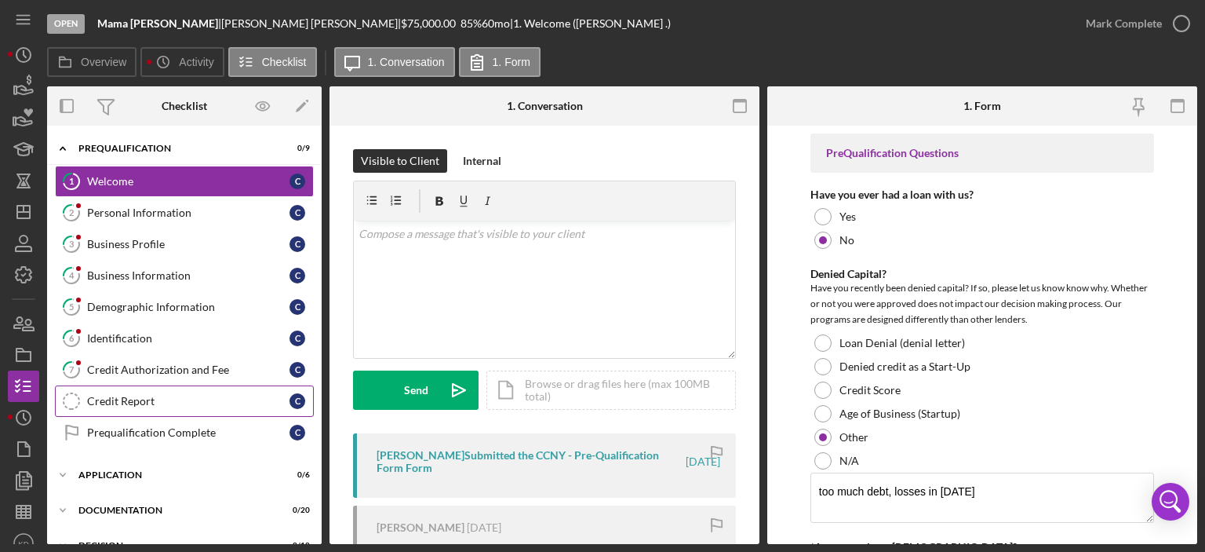
click at [110, 402] on div "Credit Report" at bounding box center [188, 401] width 202 height 13
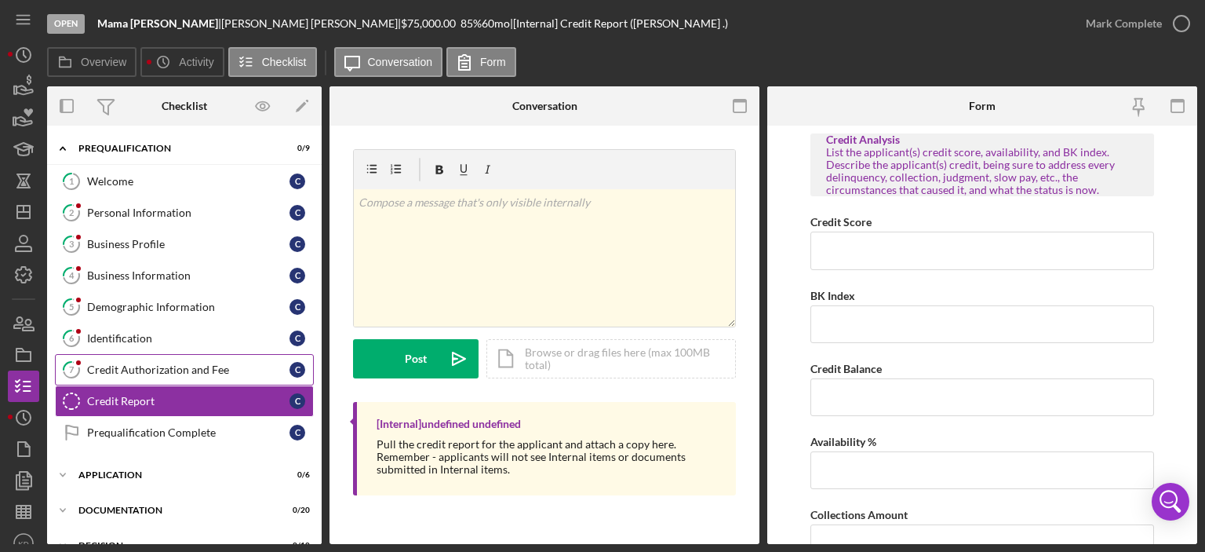
click at [122, 370] on div "Credit Authorization and Fee" at bounding box center [188, 369] width 202 height 13
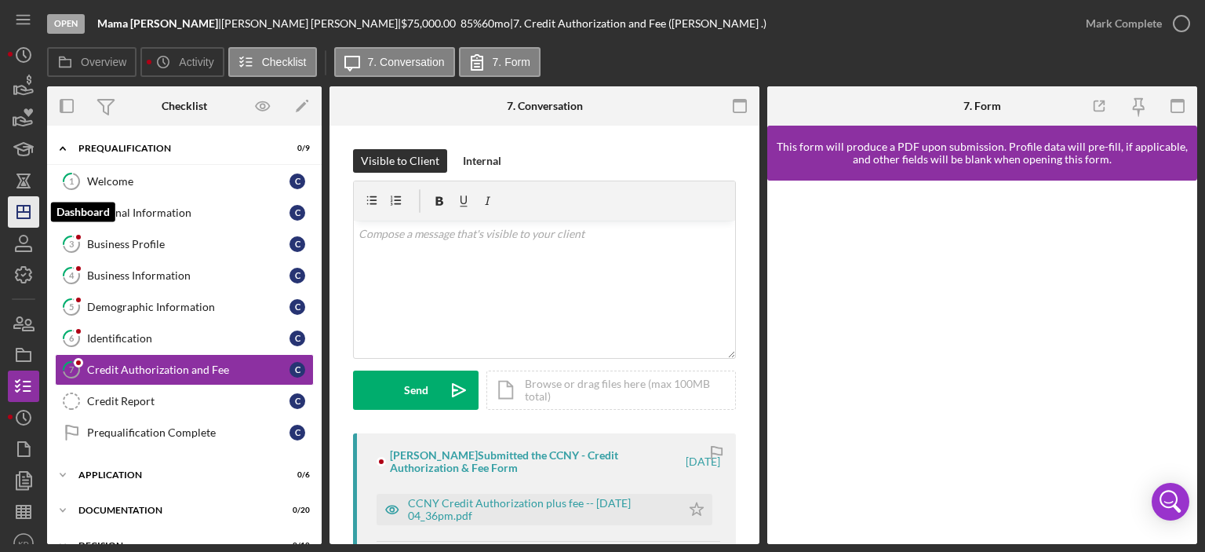
click at [25, 217] on polygon "button" at bounding box center [23, 212] width 13 height 13
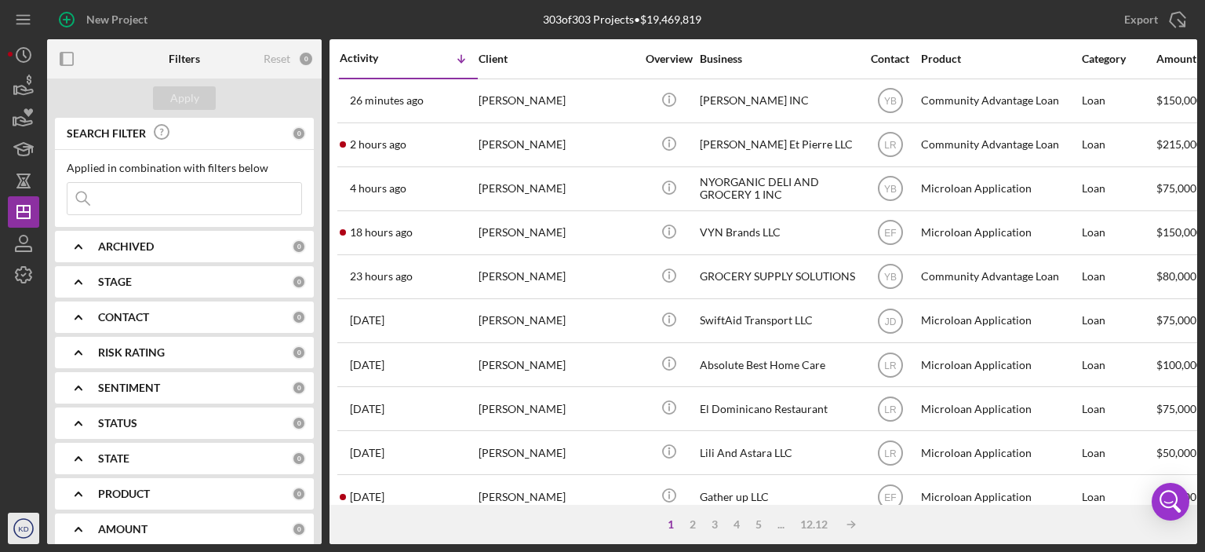
click at [22, 528] on text "KD" at bounding box center [23, 528] width 10 height 9
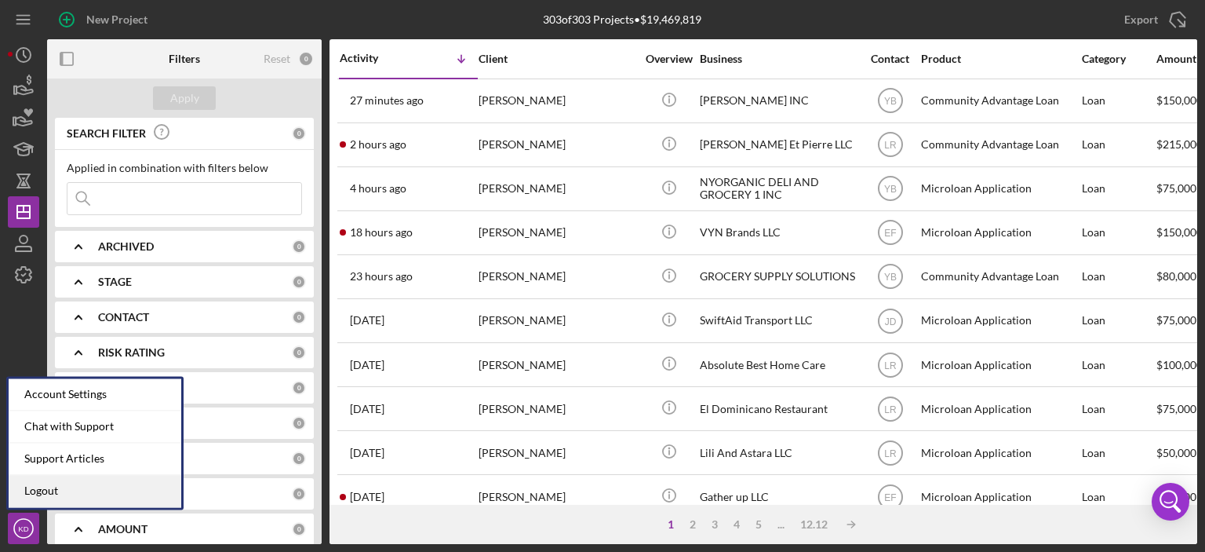
click at [28, 491] on link "Logout" at bounding box center [95, 491] width 173 height 32
